Goal: Check status

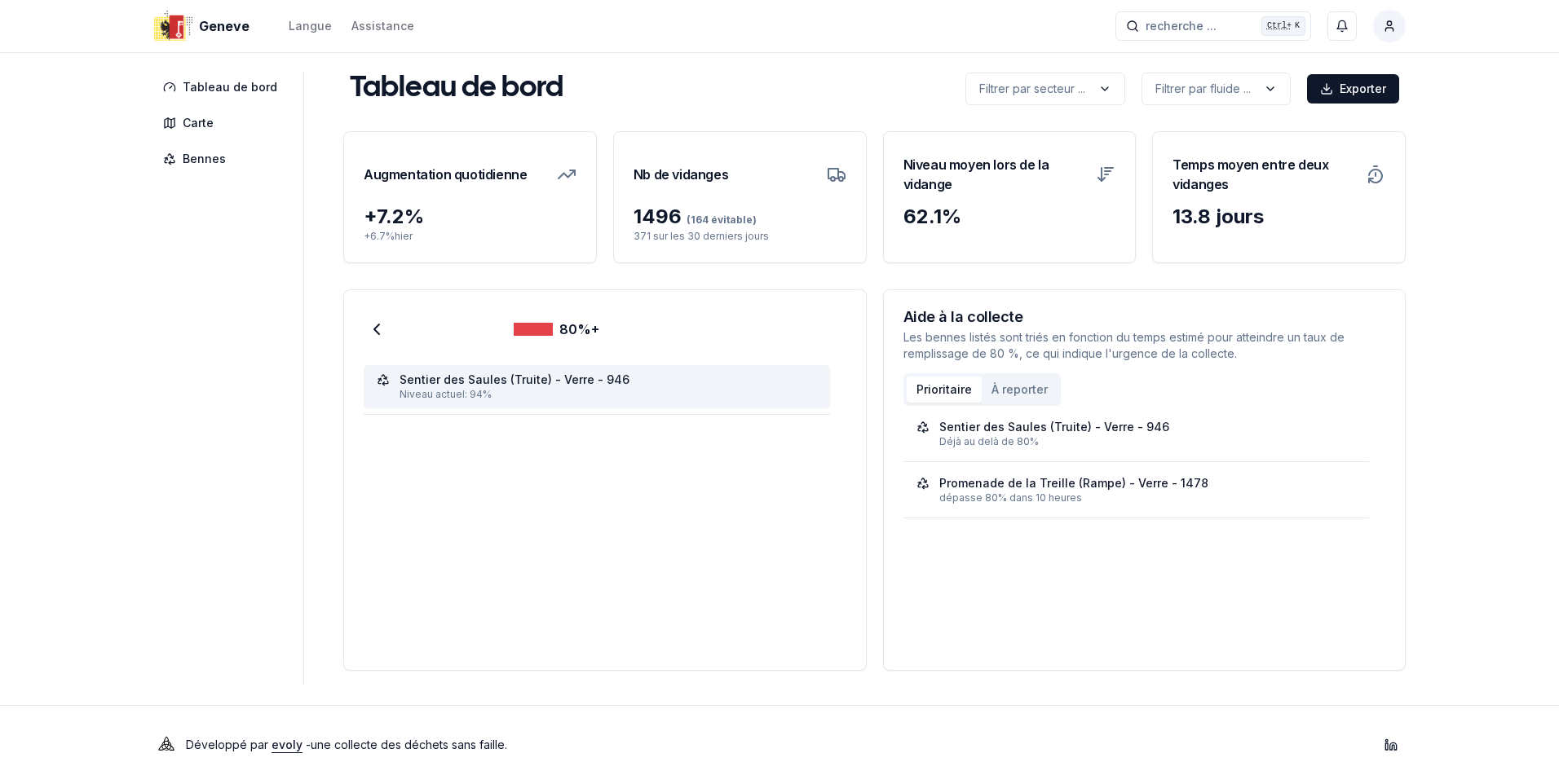
click at [525, 380] on div "Sentier des Saules (Truite) - Verre - 946" at bounding box center [514, 380] width 230 height 16
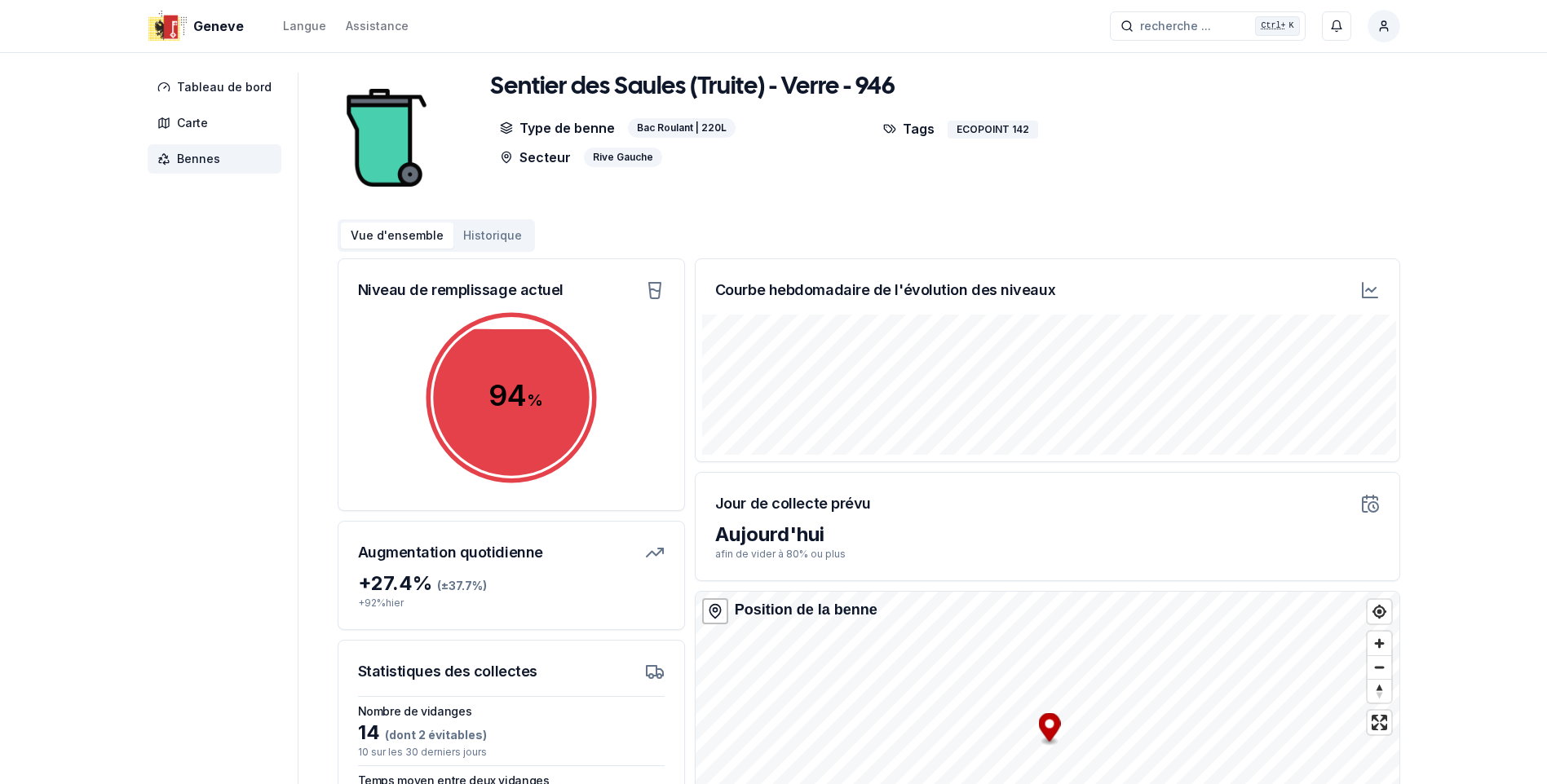
click at [1371, 286] on icon at bounding box center [1370, 290] width 20 height 20
